Goal: Task Accomplishment & Management: Manage account settings

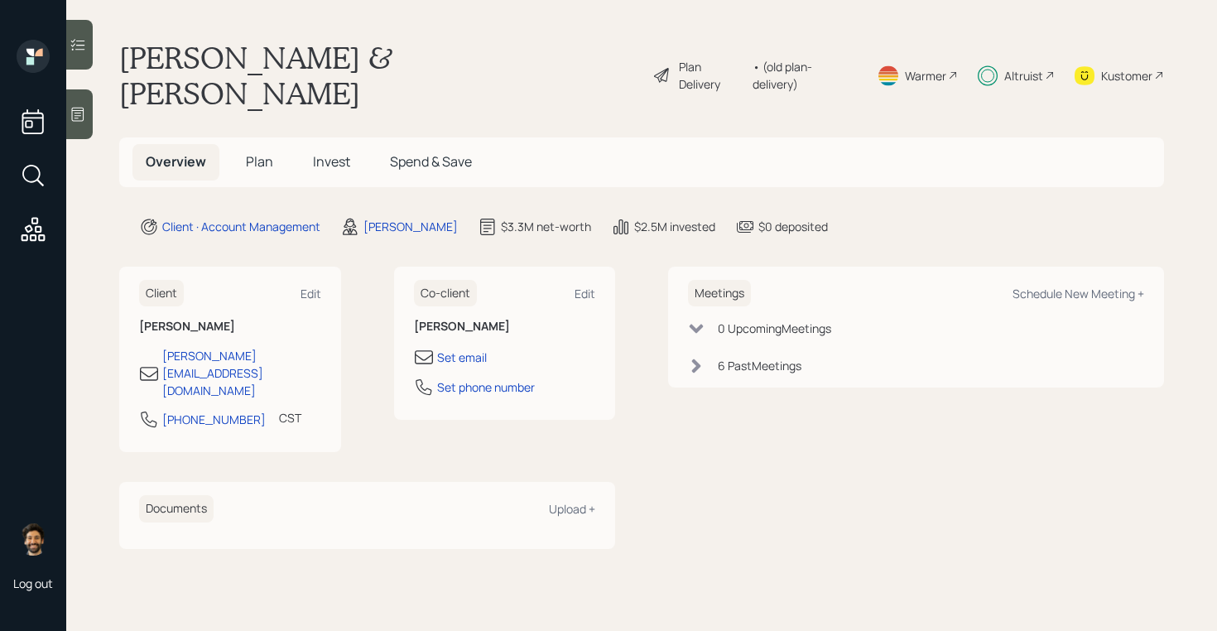
click at [257, 152] on span "Plan" at bounding box center [259, 161] width 27 height 18
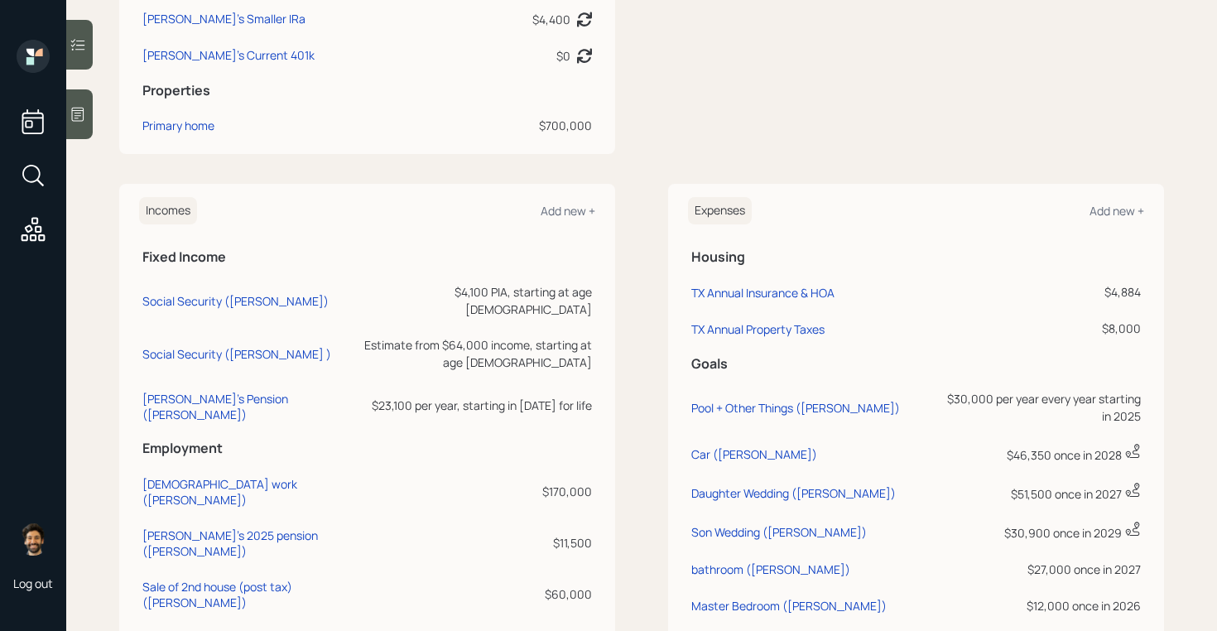
scroll to position [815, 0]
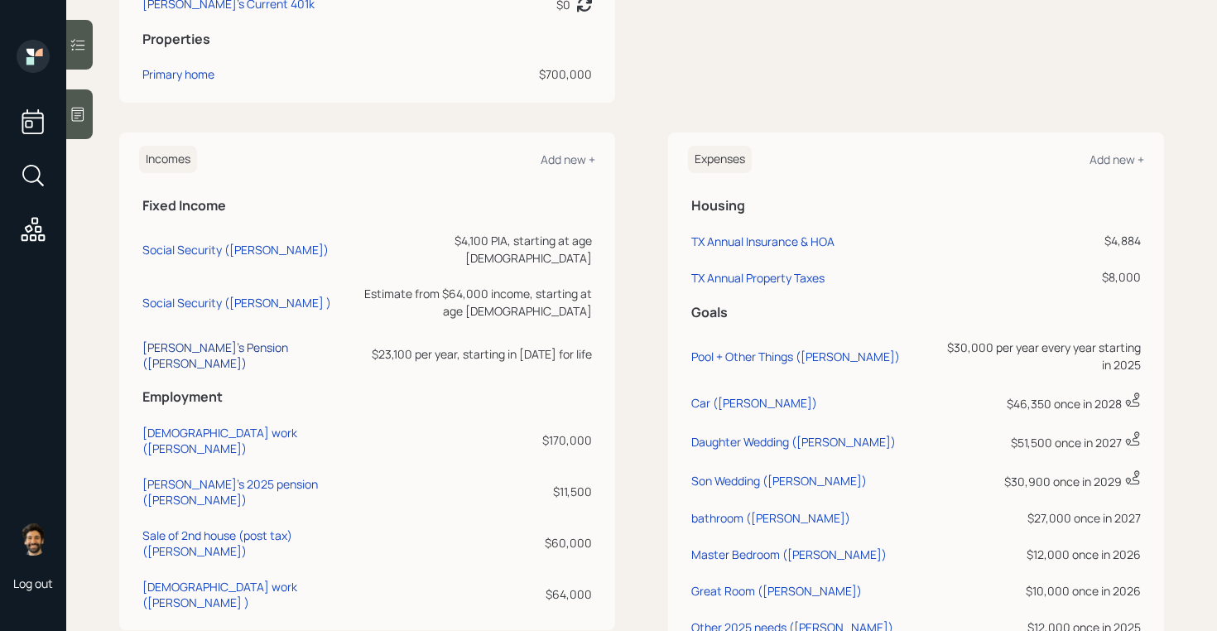
click at [209, 339] on div "[PERSON_NAME]'s Pension ([PERSON_NAME])" at bounding box center [241, 354] width 199 height 31
